Goal: Task Accomplishment & Management: Complete application form

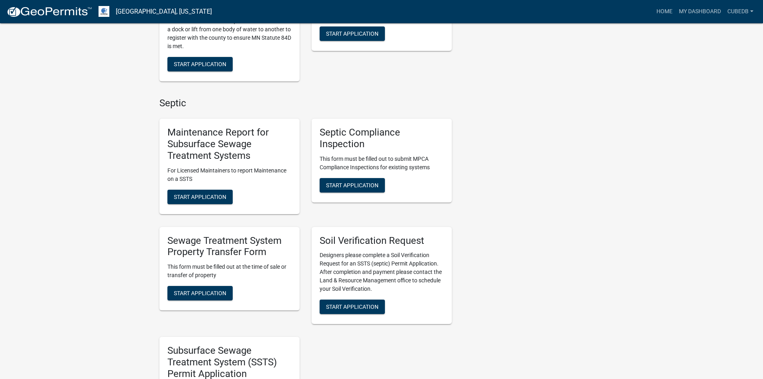
scroll to position [421, 0]
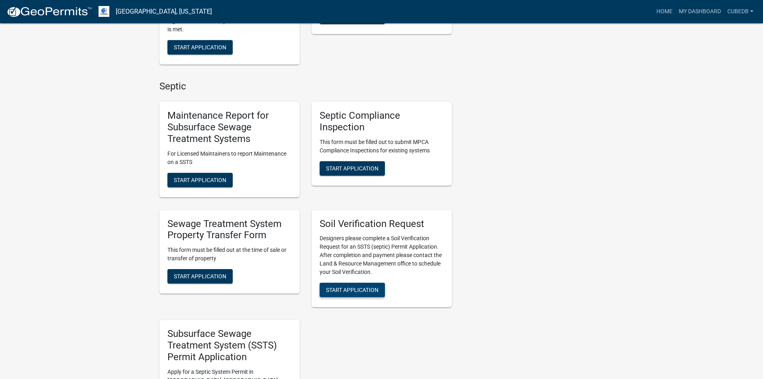
click at [363, 293] on span "Start Application" at bounding box center [352, 289] width 52 height 6
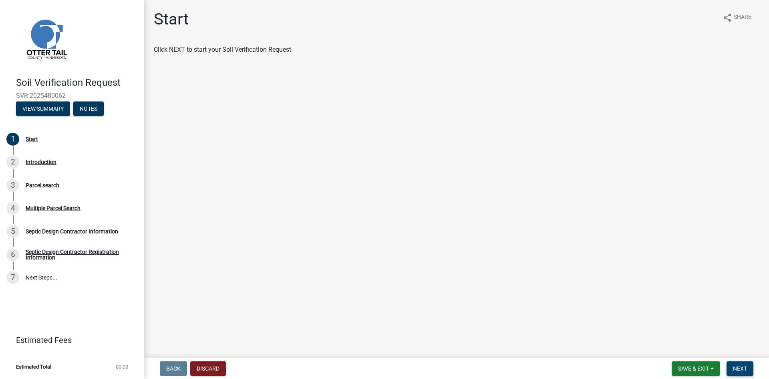
click at [738, 368] on span "Next" at bounding box center [740, 368] width 14 height 6
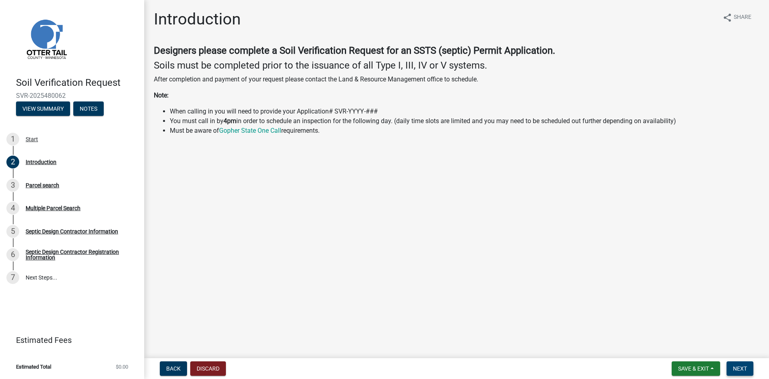
click at [738, 370] on span "Next" at bounding box center [740, 368] width 14 height 6
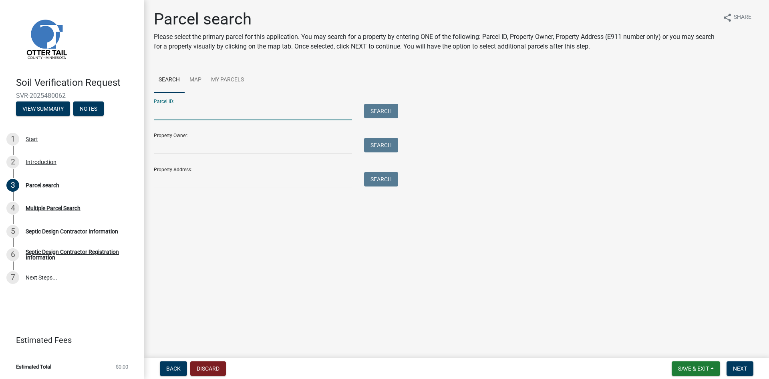
click at [252, 115] on input "Parcel ID:" at bounding box center [253, 112] width 198 height 16
paste input "04000100066900"
type input "04000100066900"
click at [390, 113] on button "Search" at bounding box center [381, 111] width 34 height 14
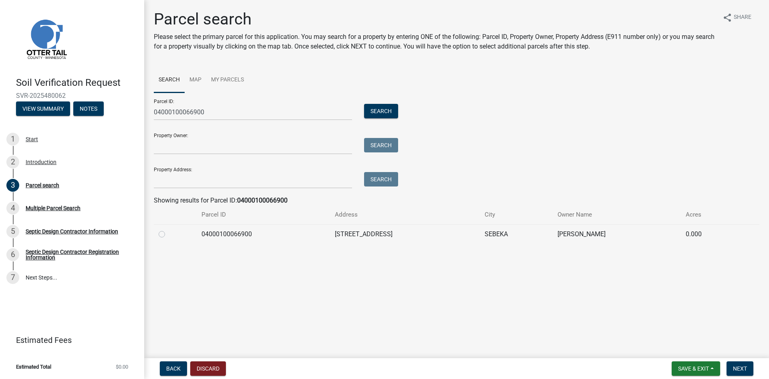
click at [158, 234] on td at bounding box center [175, 234] width 43 height 20
click at [168, 229] on label at bounding box center [168, 229] width 0 height 0
click at [168, 234] on input "radio" at bounding box center [170, 231] width 5 height 5
radio input "true"
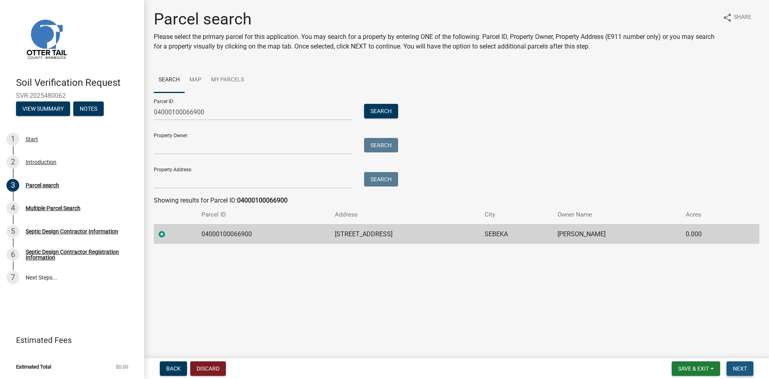
click at [736, 367] on span "Next" at bounding box center [740, 368] width 14 height 6
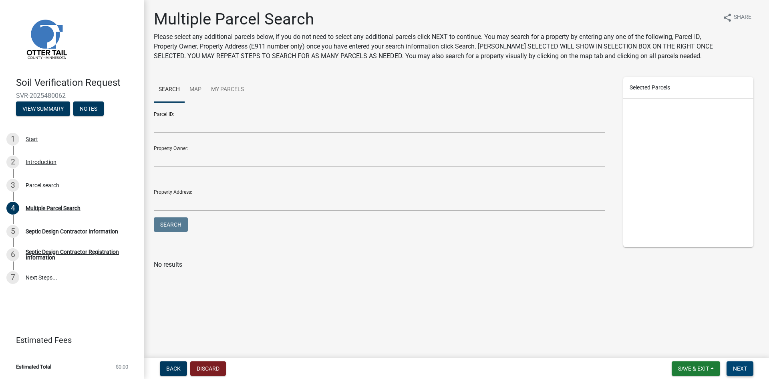
click at [737, 367] on span "Next" at bounding box center [740, 368] width 14 height 6
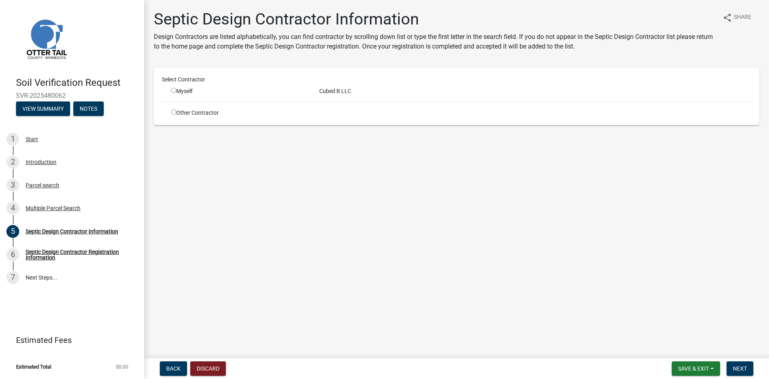
click at [173, 90] on input "radio" at bounding box center [173, 90] width 5 height 5
radio input "true"
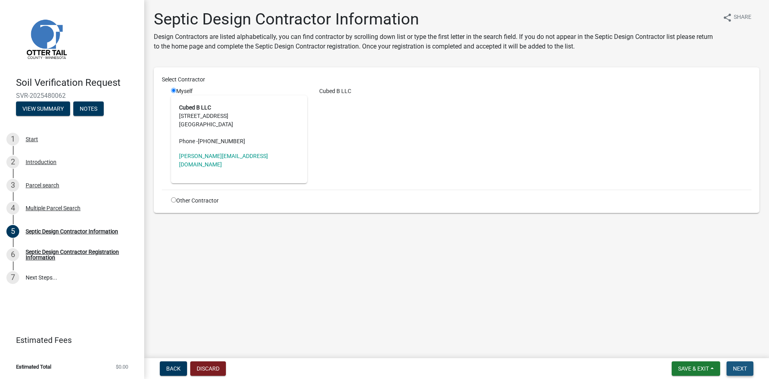
click at [743, 367] on span "Next" at bounding box center [740, 368] width 14 height 6
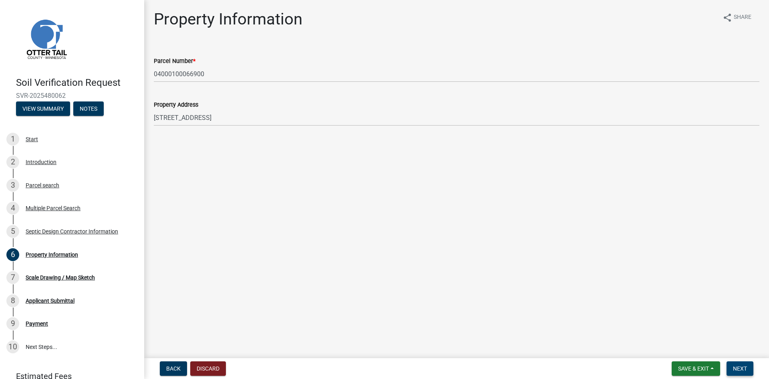
click at [735, 367] on span "Next" at bounding box center [740, 368] width 14 height 6
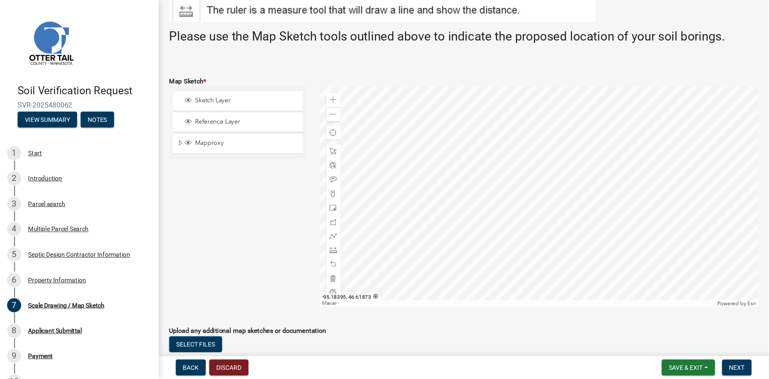
scroll to position [150, 0]
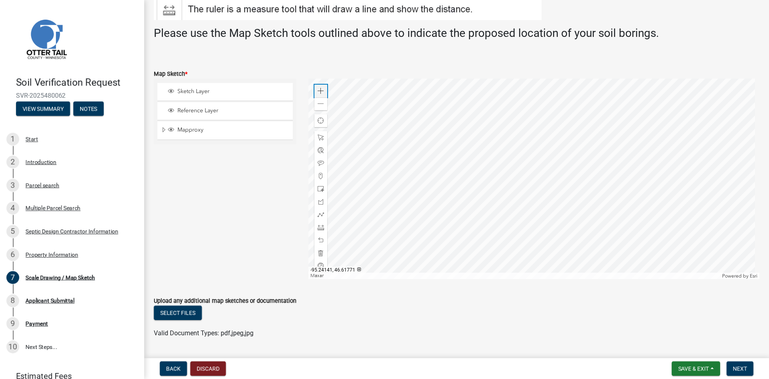
click at [318, 88] on span at bounding box center [321, 91] width 6 height 6
click at [562, 225] on div at bounding box center [533, 179] width 451 height 200
click at [320, 90] on span at bounding box center [321, 91] width 6 height 6
click at [493, 98] on div at bounding box center [533, 179] width 451 height 200
click at [320, 89] on span at bounding box center [321, 91] width 6 height 6
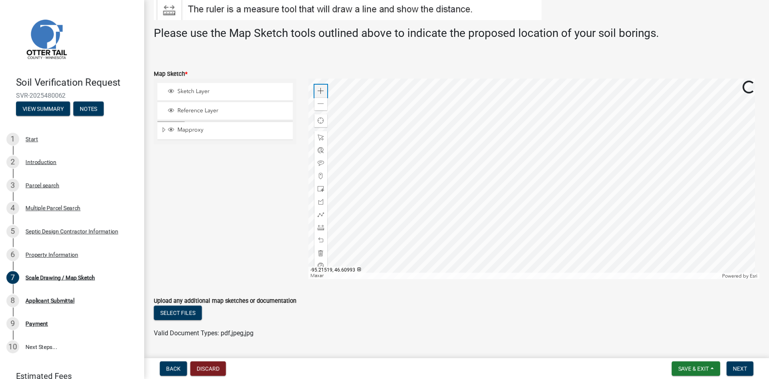
click at [320, 89] on span at bounding box center [321, 91] width 6 height 6
click at [525, 192] on div at bounding box center [533, 179] width 451 height 200
click at [319, 89] on span at bounding box center [321, 91] width 6 height 6
click at [568, 177] on div at bounding box center [533, 179] width 451 height 200
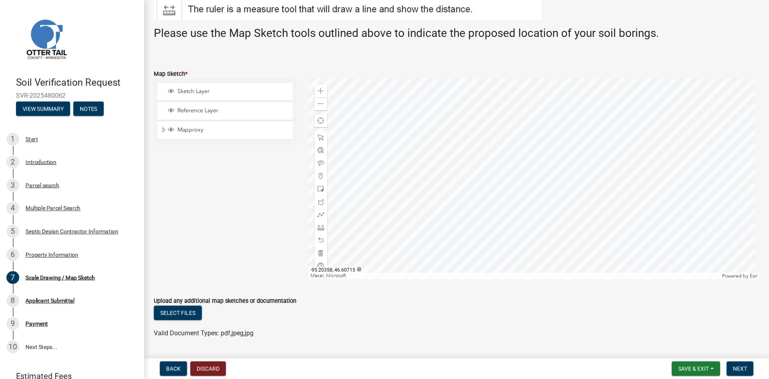
click at [610, 174] on div at bounding box center [533, 179] width 451 height 200
click at [320, 186] on span at bounding box center [321, 188] width 6 height 6
click at [319, 201] on span at bounding box center [321, 201] width 6 height 6
click at [552, 137] on div at bounding box center [533, 179] width 451 height 200
click at [579, 152] on div at bounding box center [533, 179] width 451 height 200
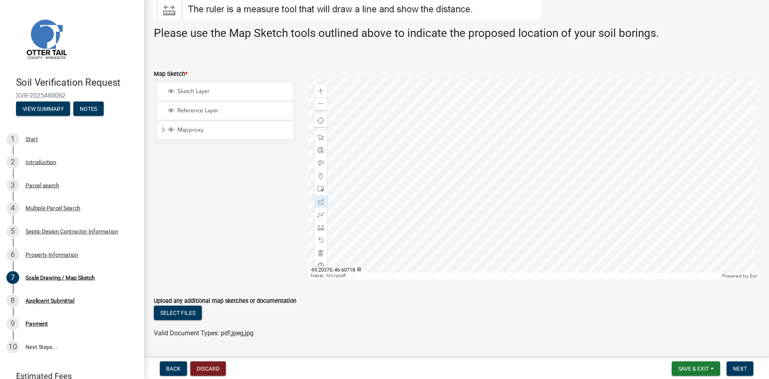
click at [574, 161] on div at bounding box center [533, 179] width 451 height 200
click at [549, 145] on div at bounding box center [533, 179] width 451 height 200
click at [552, 137] on div at bounding box center [533, 179] width 451 height 200
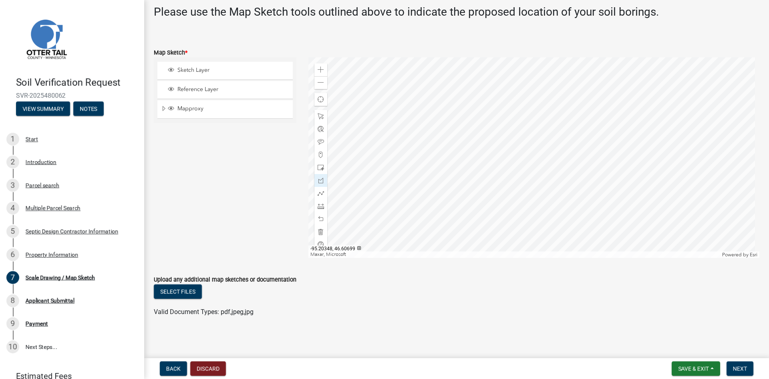
scroll to position [172, 0]
